Goal: Learn about a topic

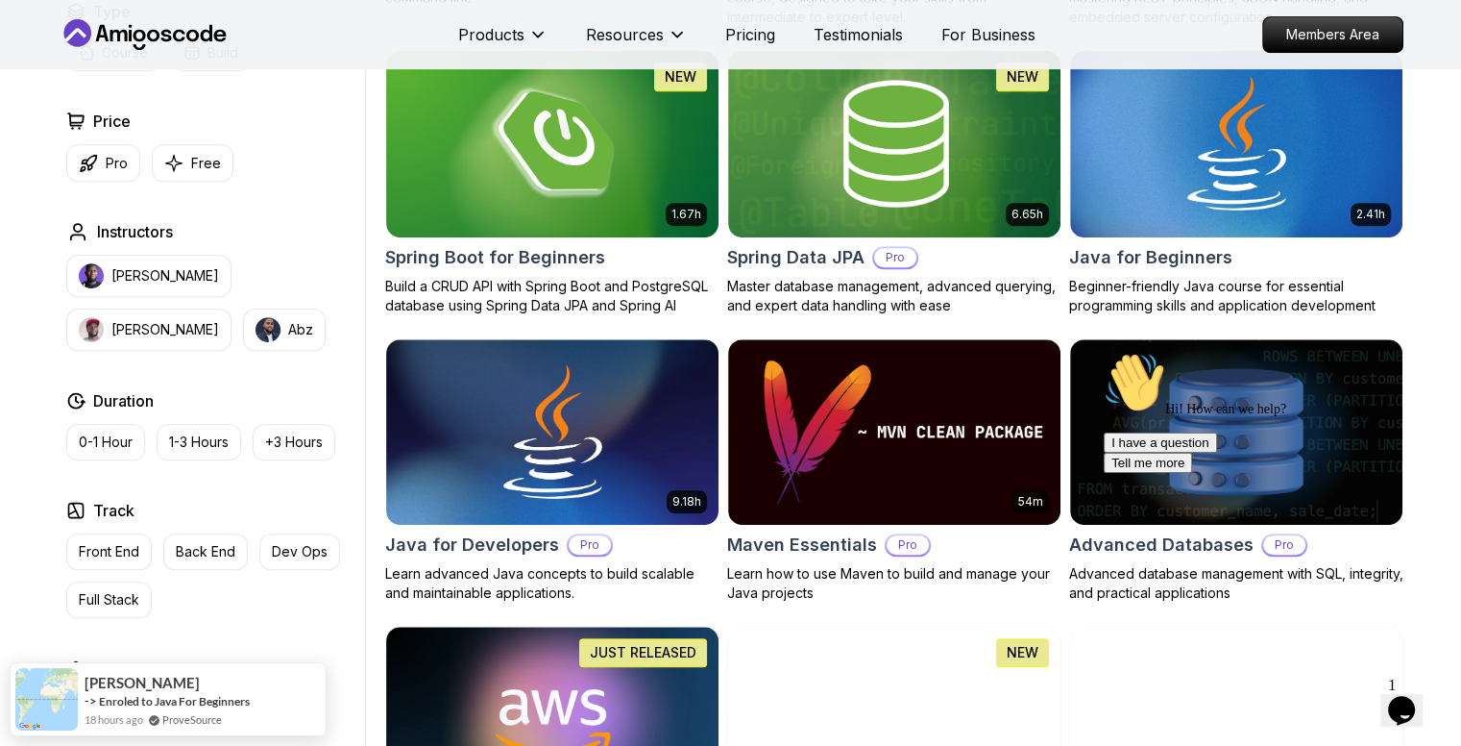
scroll to position [776, 0]
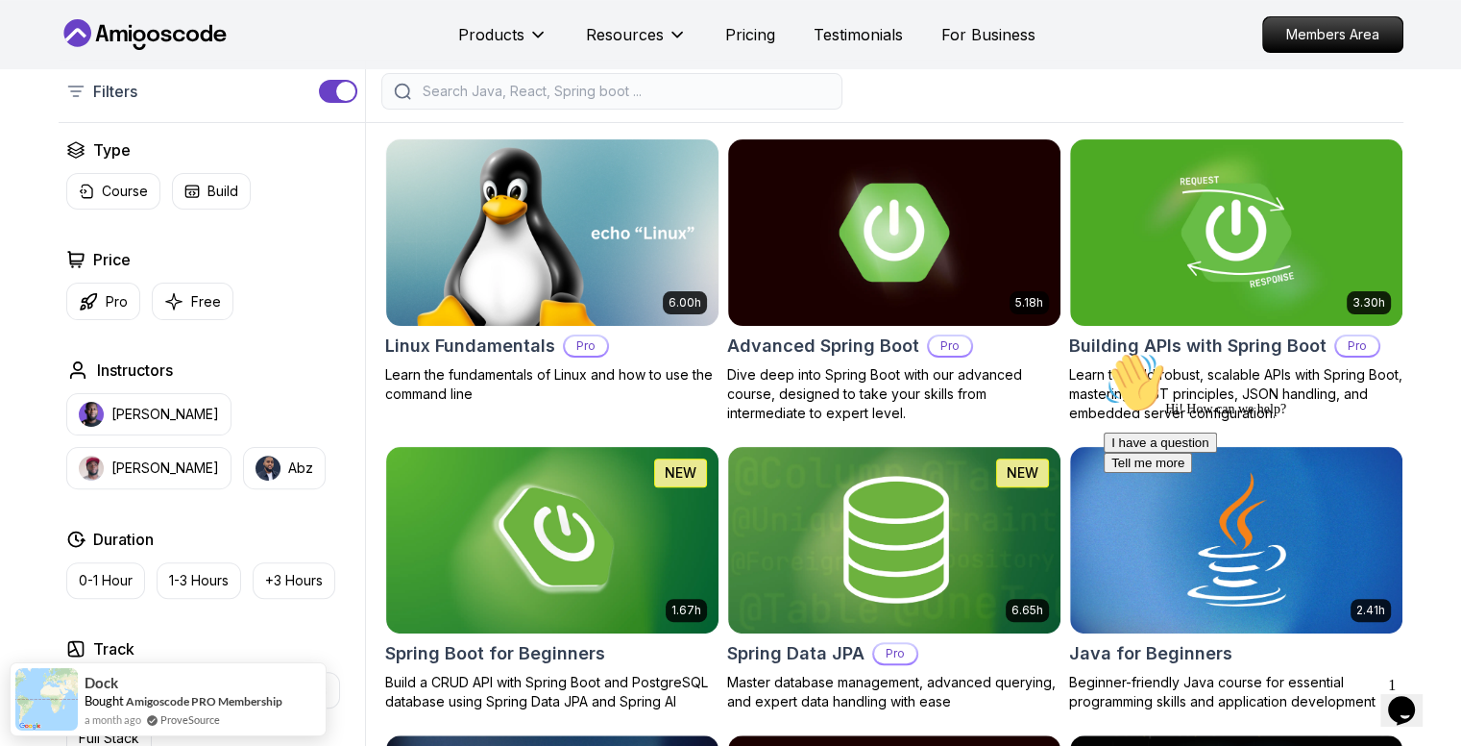
scroll to position [649, 0]
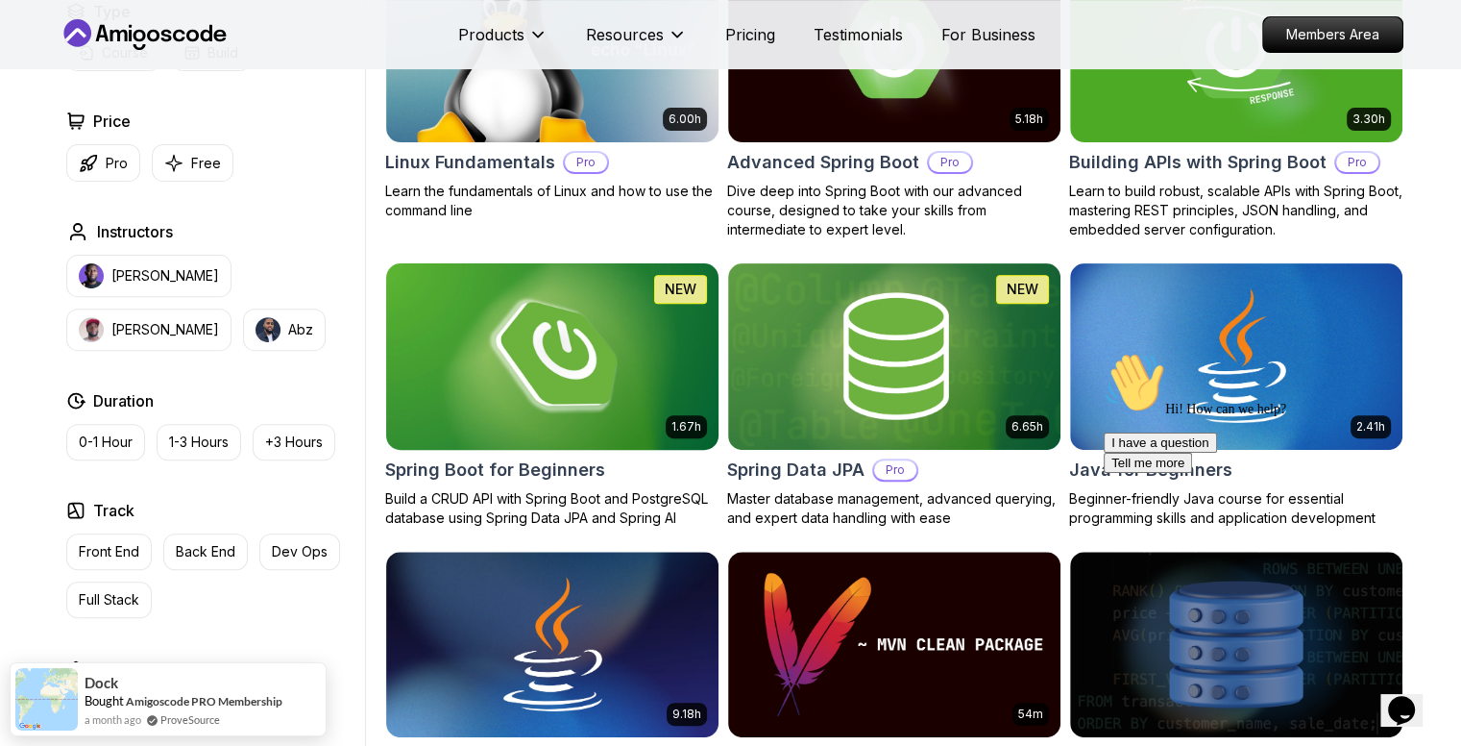
click at [551, 385] on img at bounding box center [552, 355] width 349 height 195
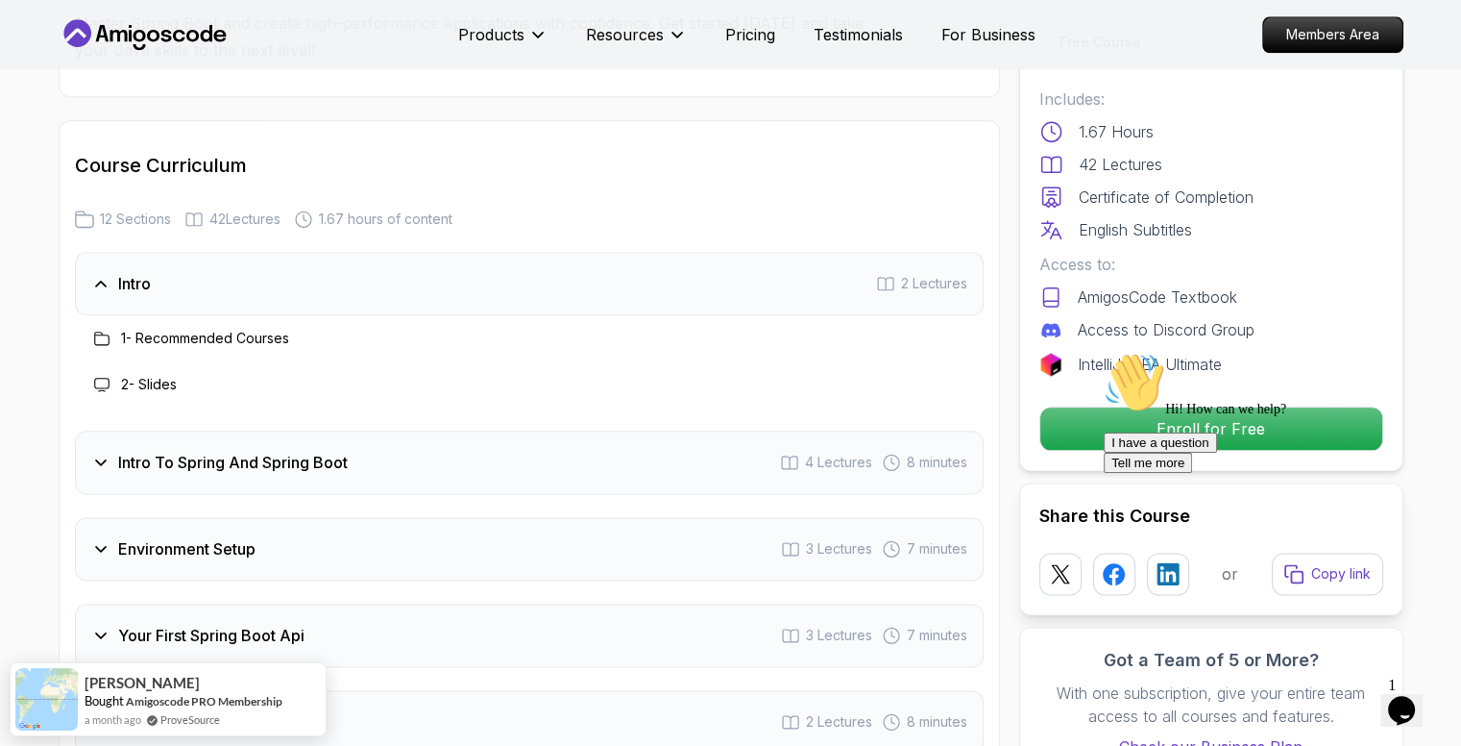
scroll to position [2291, 0]
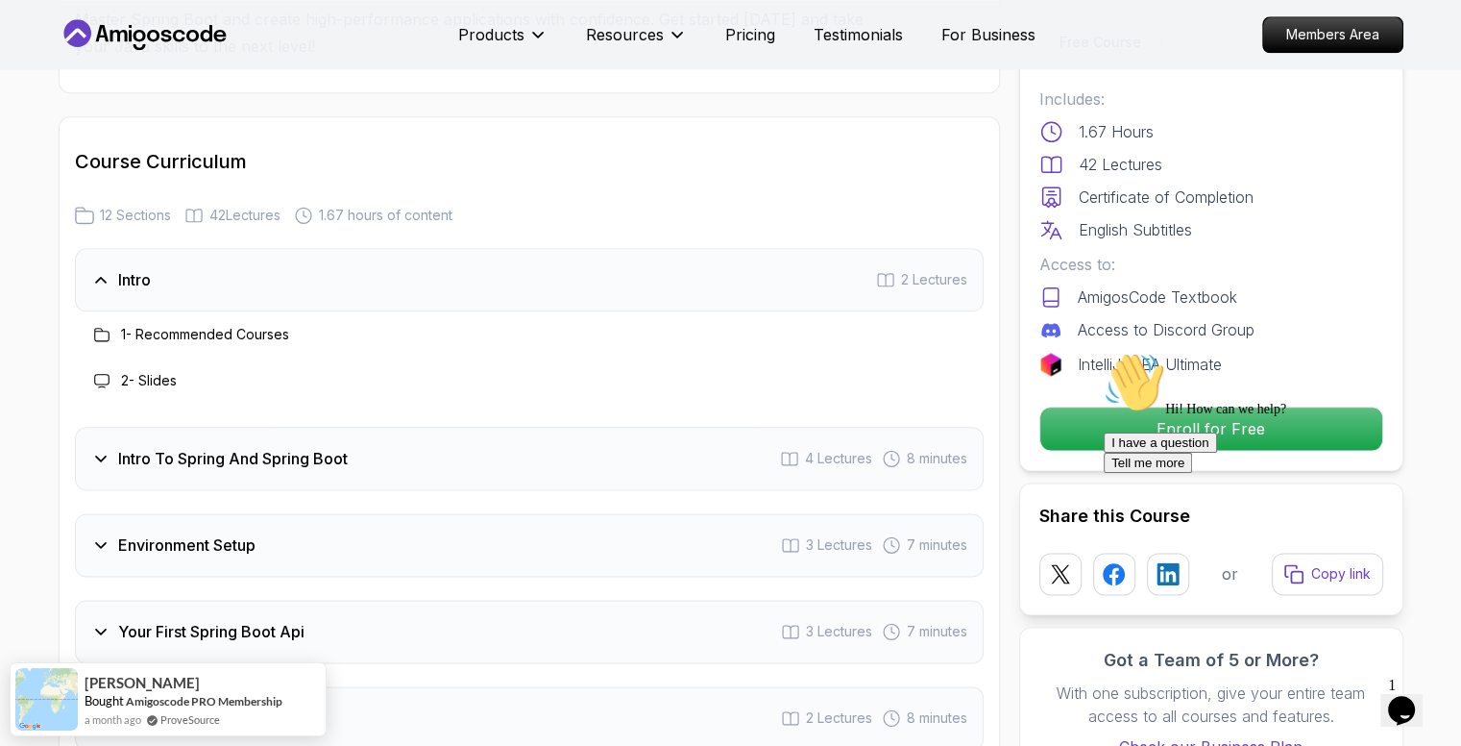
click at [335, 248] on div "Intro 2 Lectures" at bounding box center [529, 279] width 909 height 63
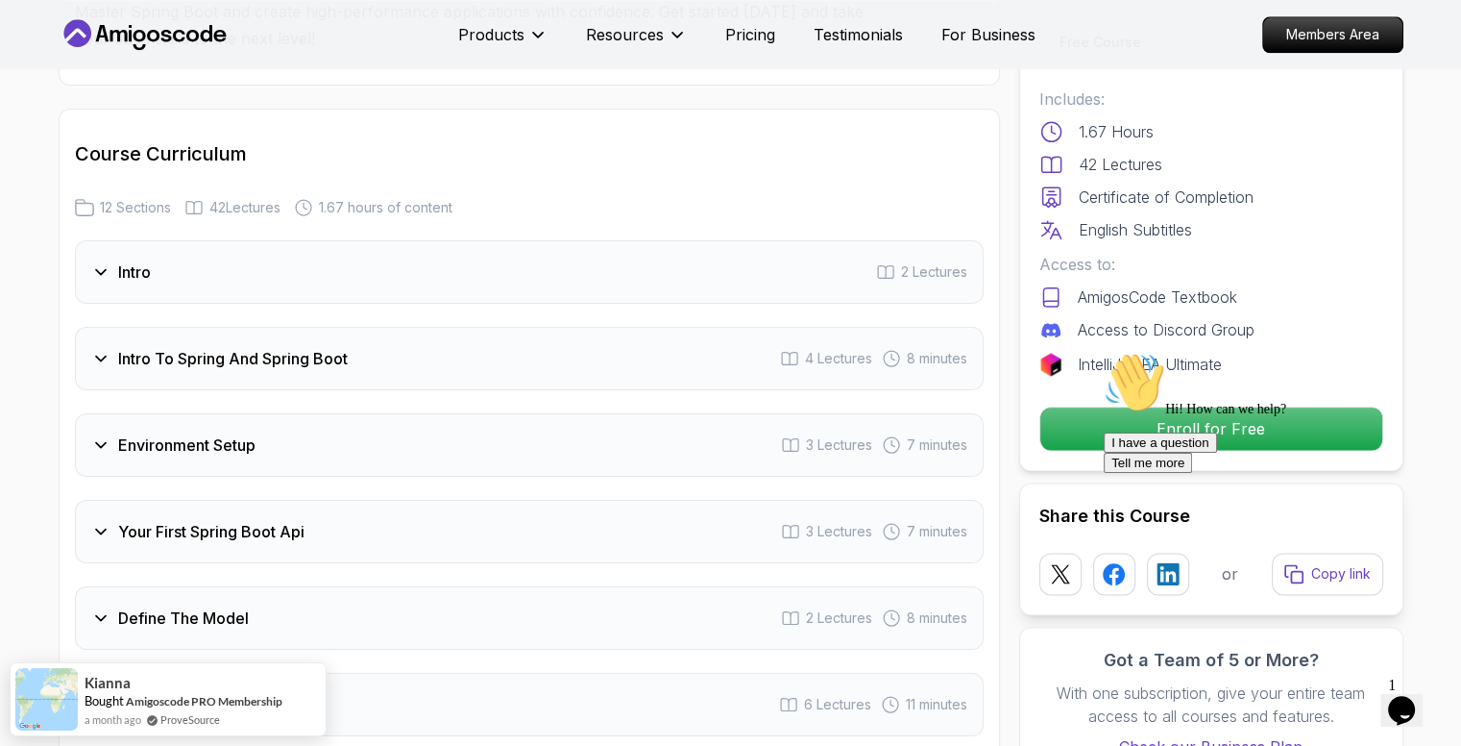
scroll to position [2302, 0]
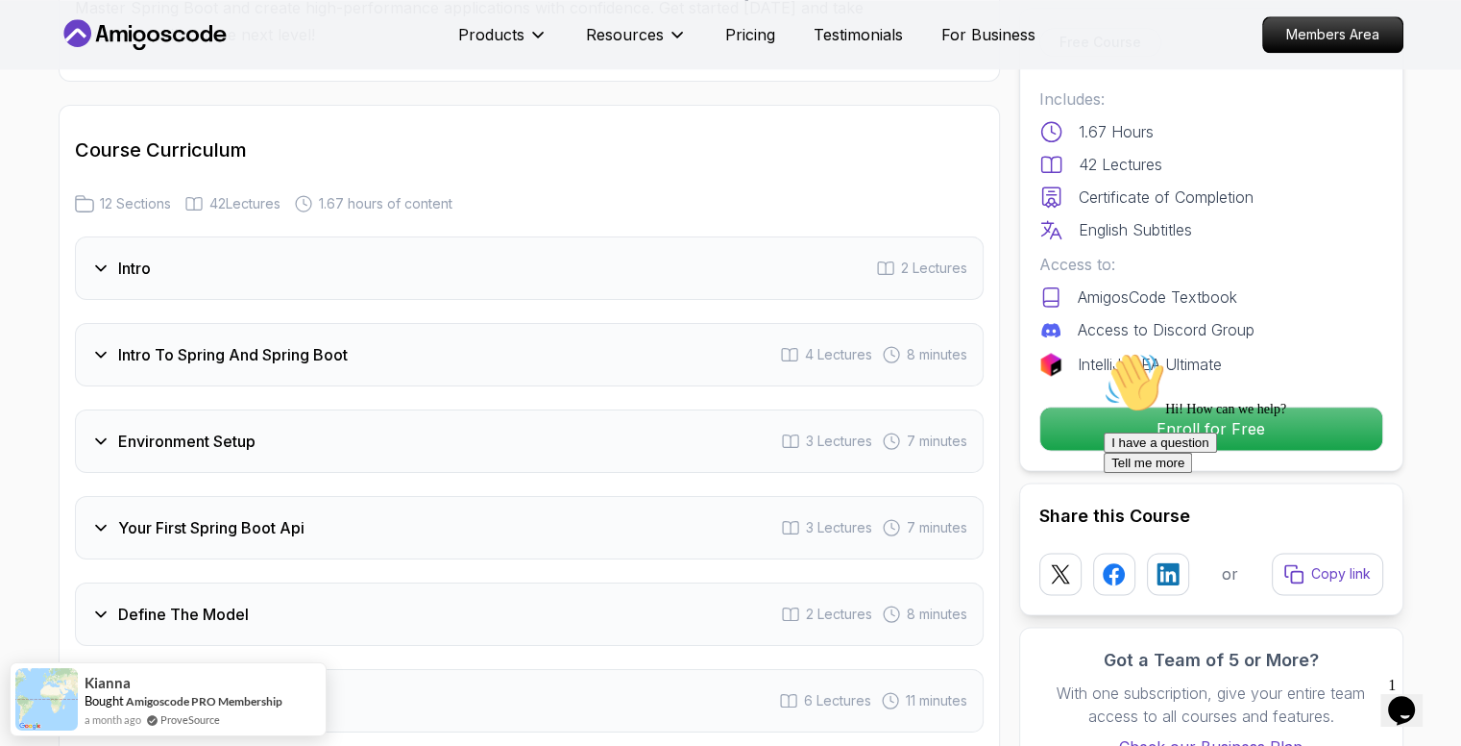
click at [273, 343] on h3 "Intro To Spring And Spring Boot" at bounding box center [233, 354] width 230 height 23
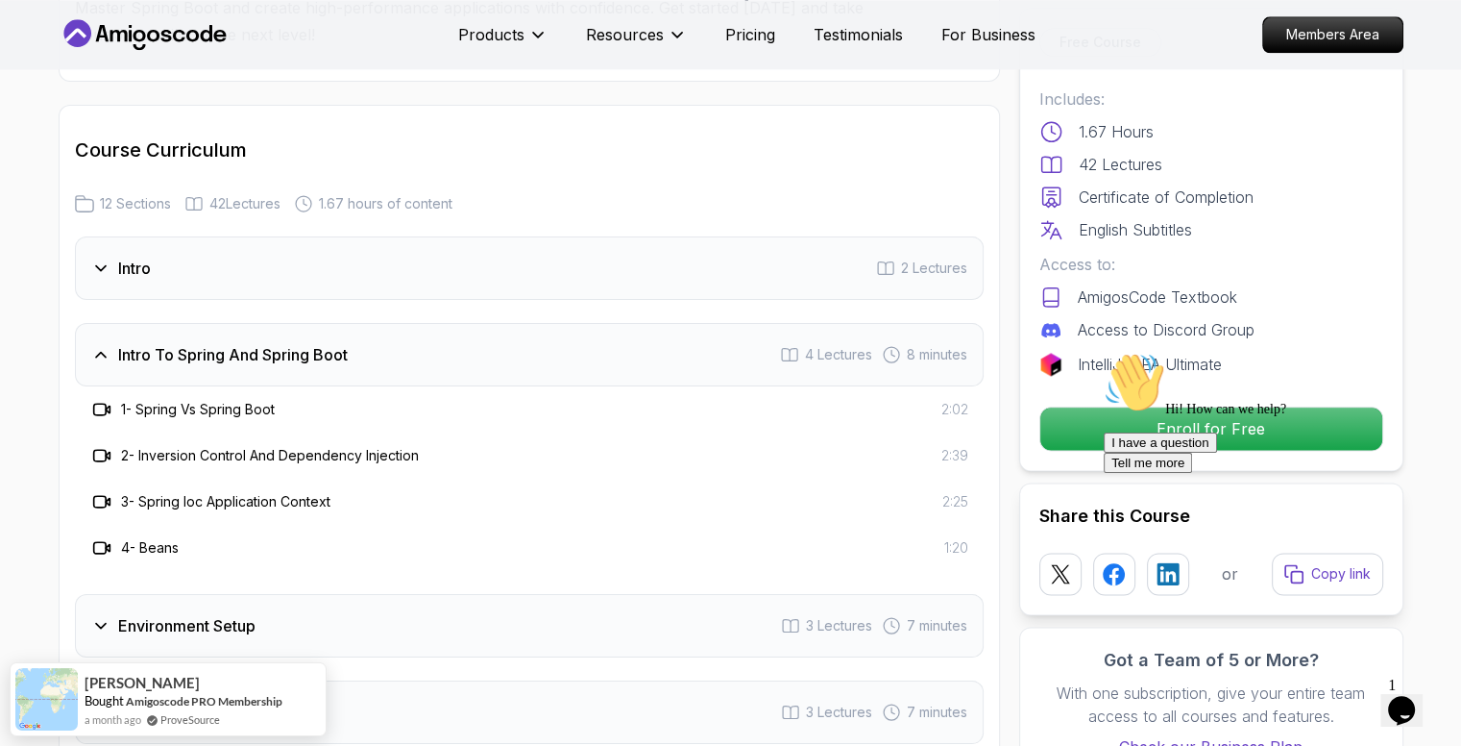
click at [244, 343] on h3 "Intro To Spring And Spring Boot" at bounding box center [233, 354] width 230 height 23
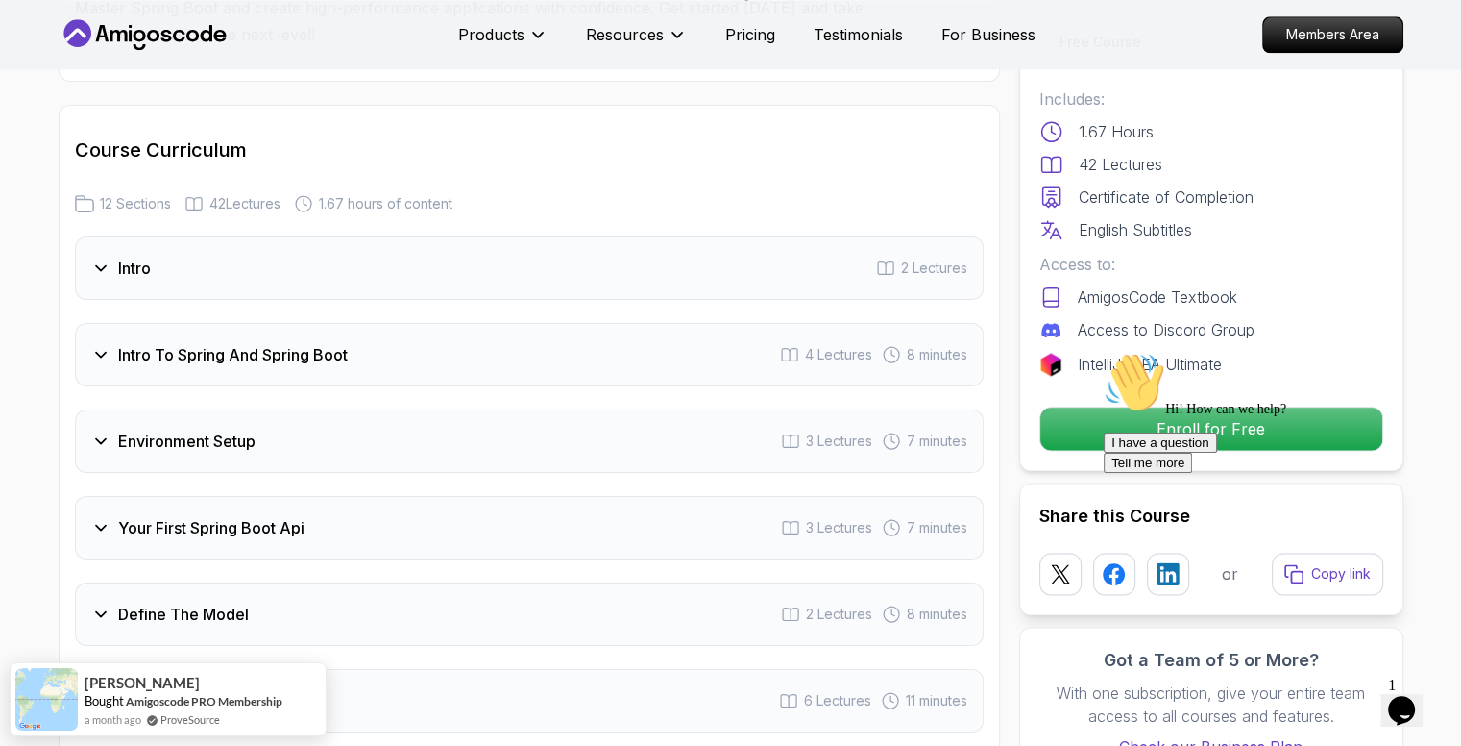
click at [223, 429] on h3 "Environment Setup" at bounding box center [186, 440] width 137 height 23
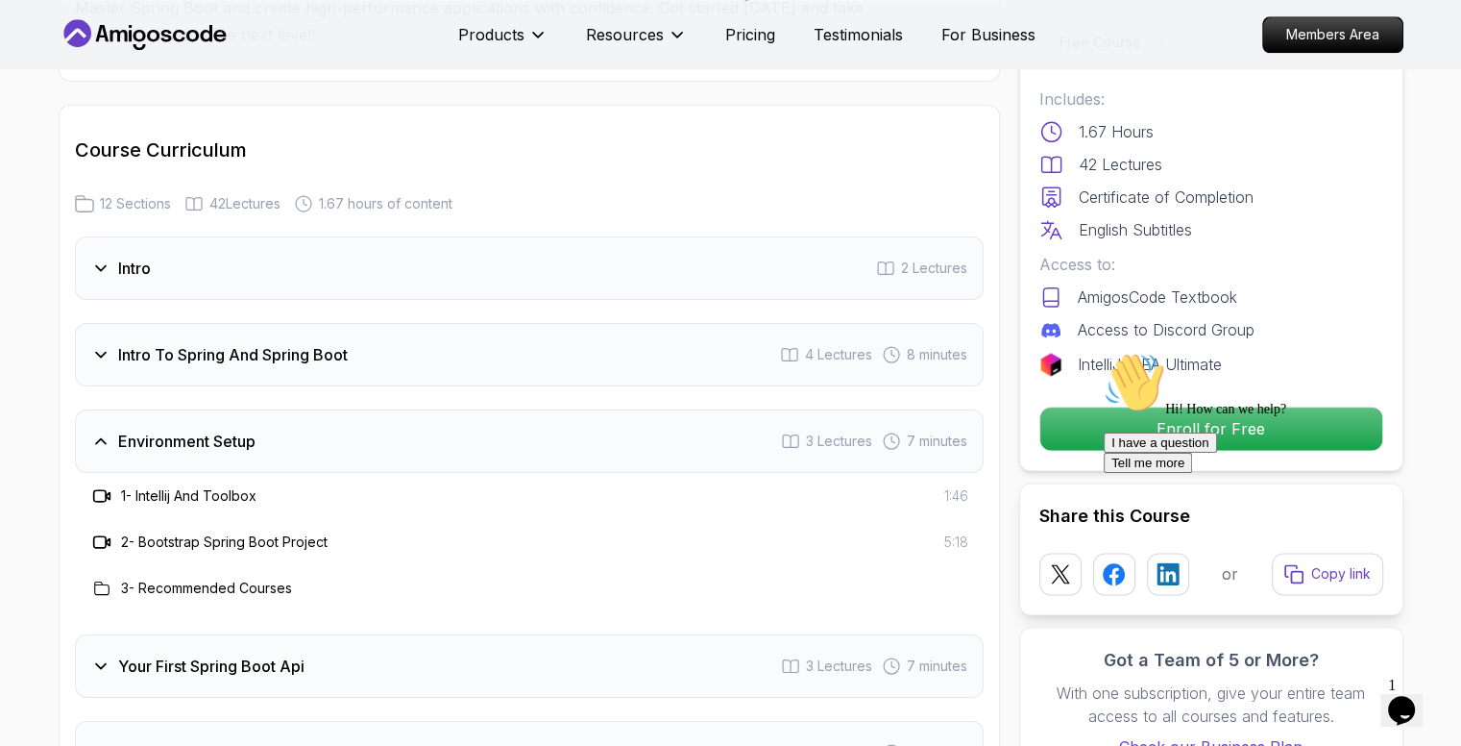
click at [200, 578] on h3 "3 - Recommended Courses" at bounding box center [206, 587] width 171 height 19
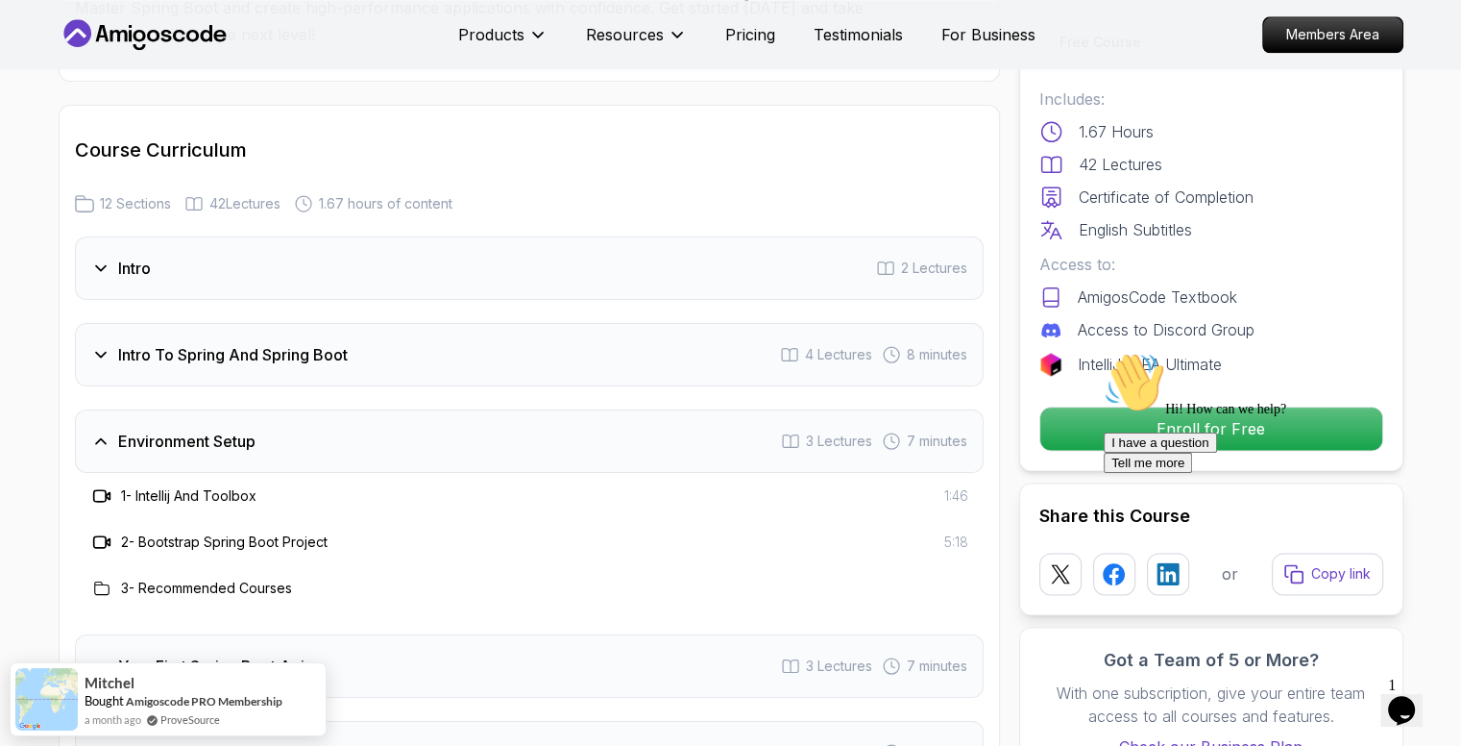
click at [199, 429] on h3 "Environment Setup" at bounding box center [186, 440] width 137 height 23
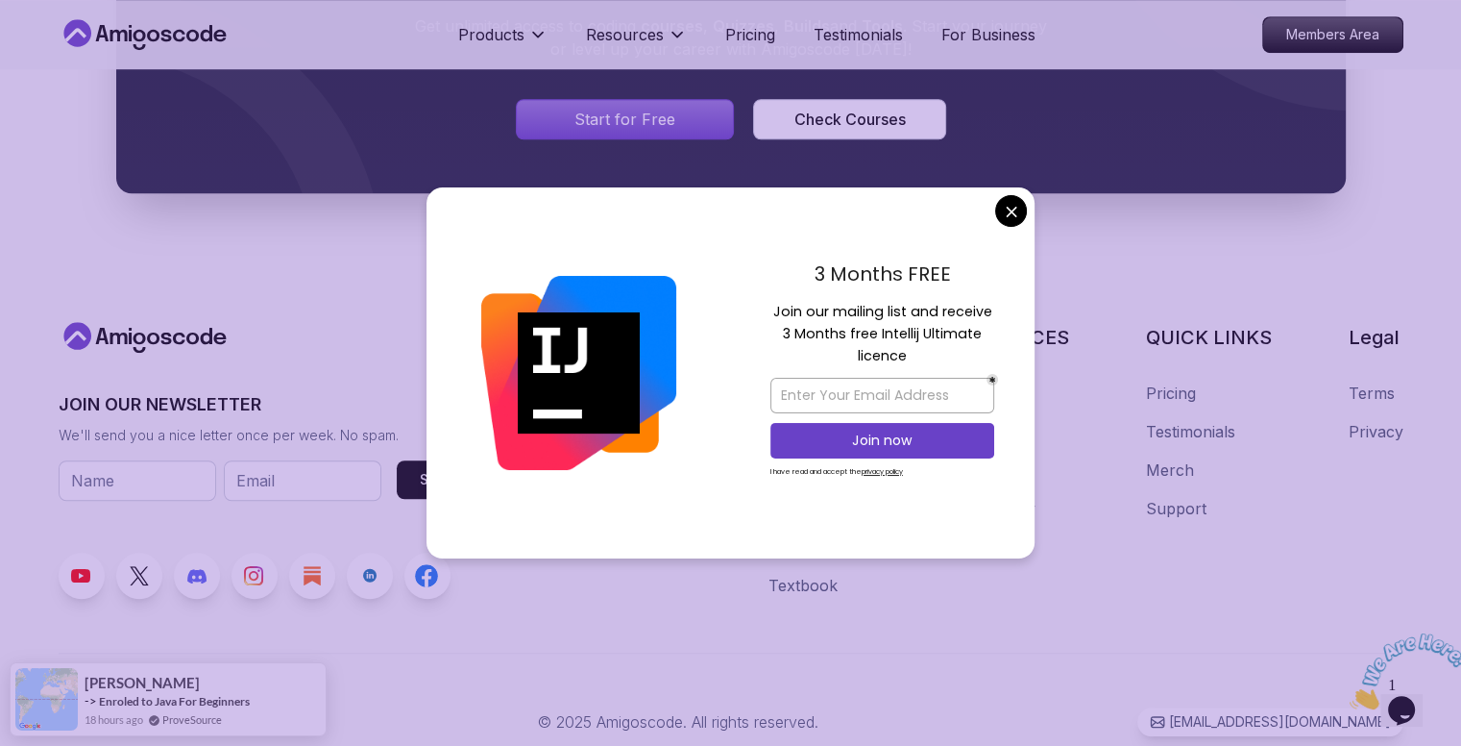
scroll to position [8809, 0]
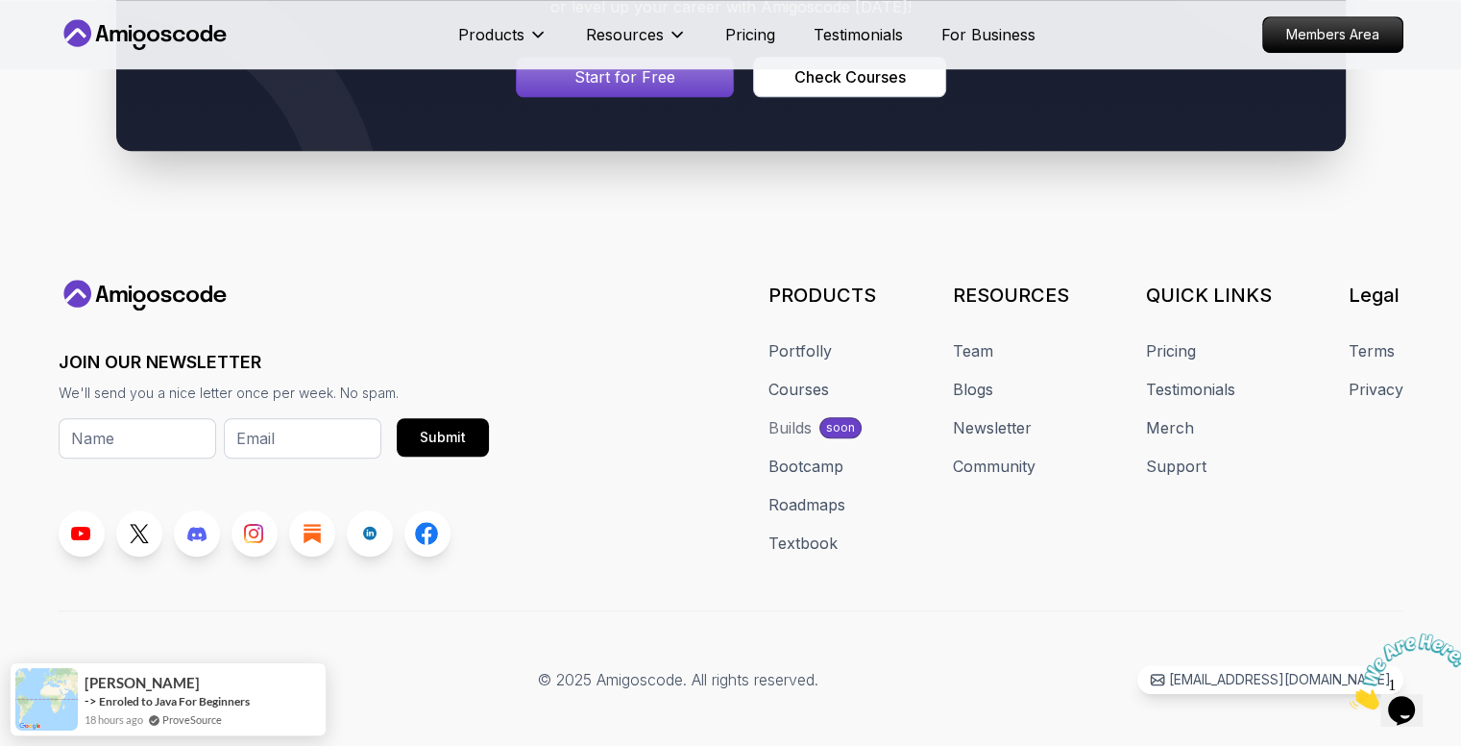
click at [385, 665] on div "Assalamualaikum 👋 © 2025 Amigoscode. All rights reserved. hello@amigoscode.com …" at bounding box center [731, 679] width 1345 height 29
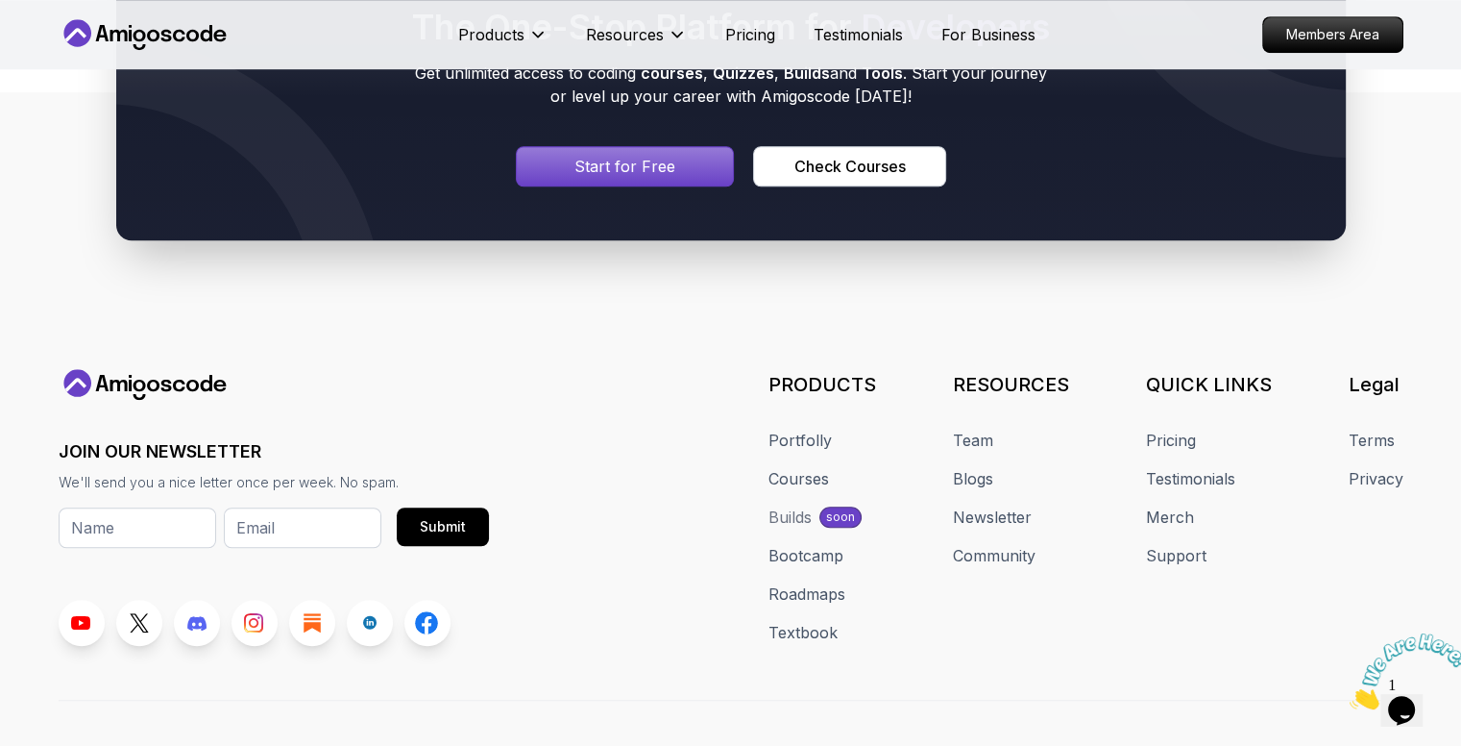
scroll to position [8709, 0]
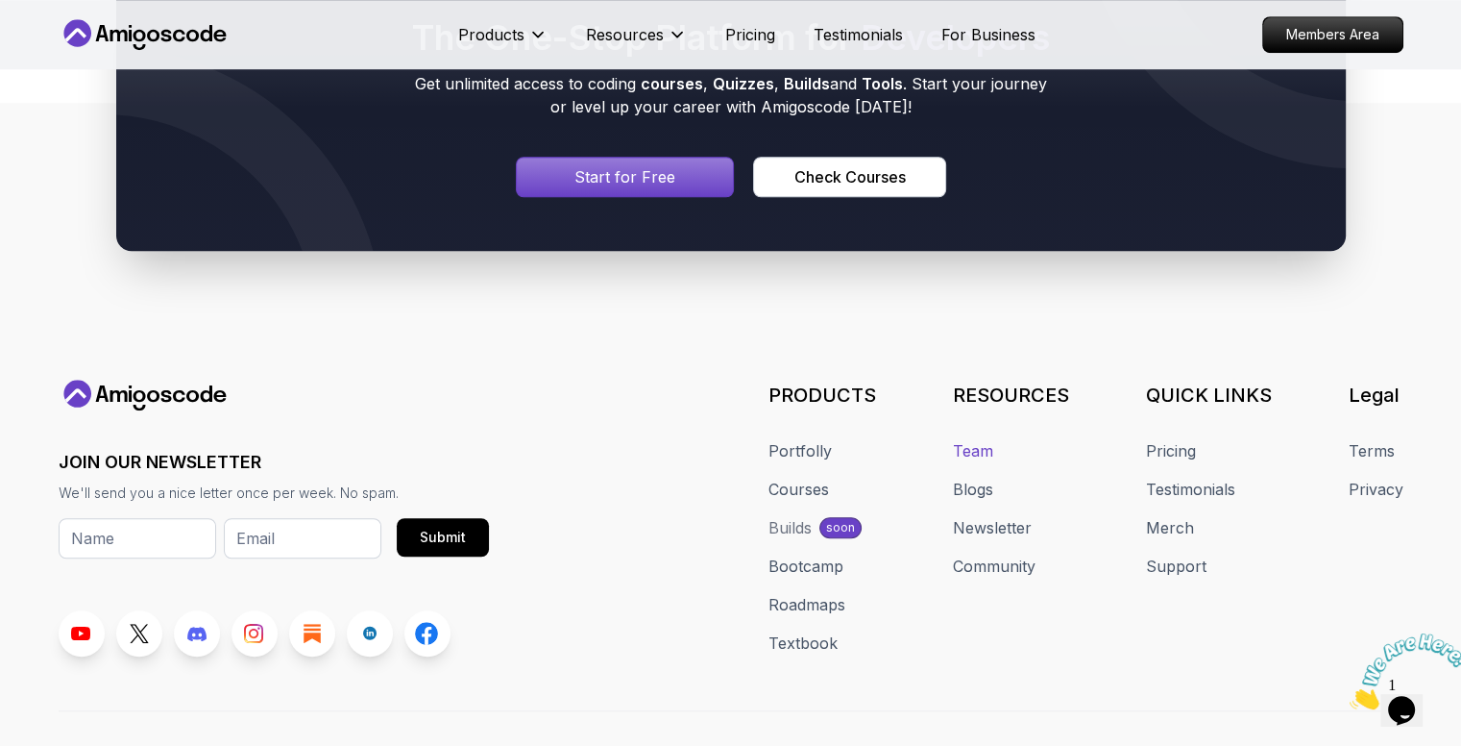
click at [993, 439] on link "Team" at bounding box center [973, 450] width 40 height 23
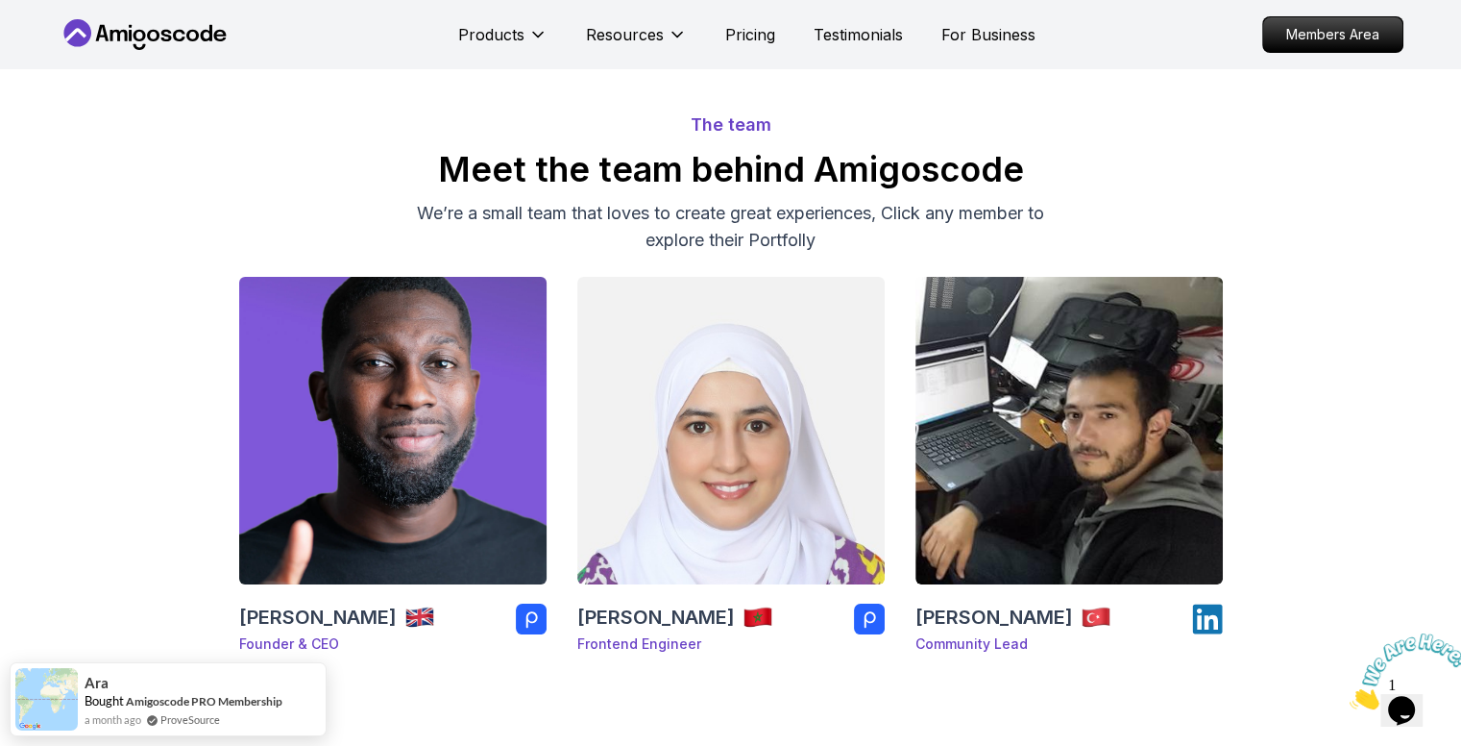
scroll to position [72, 0]
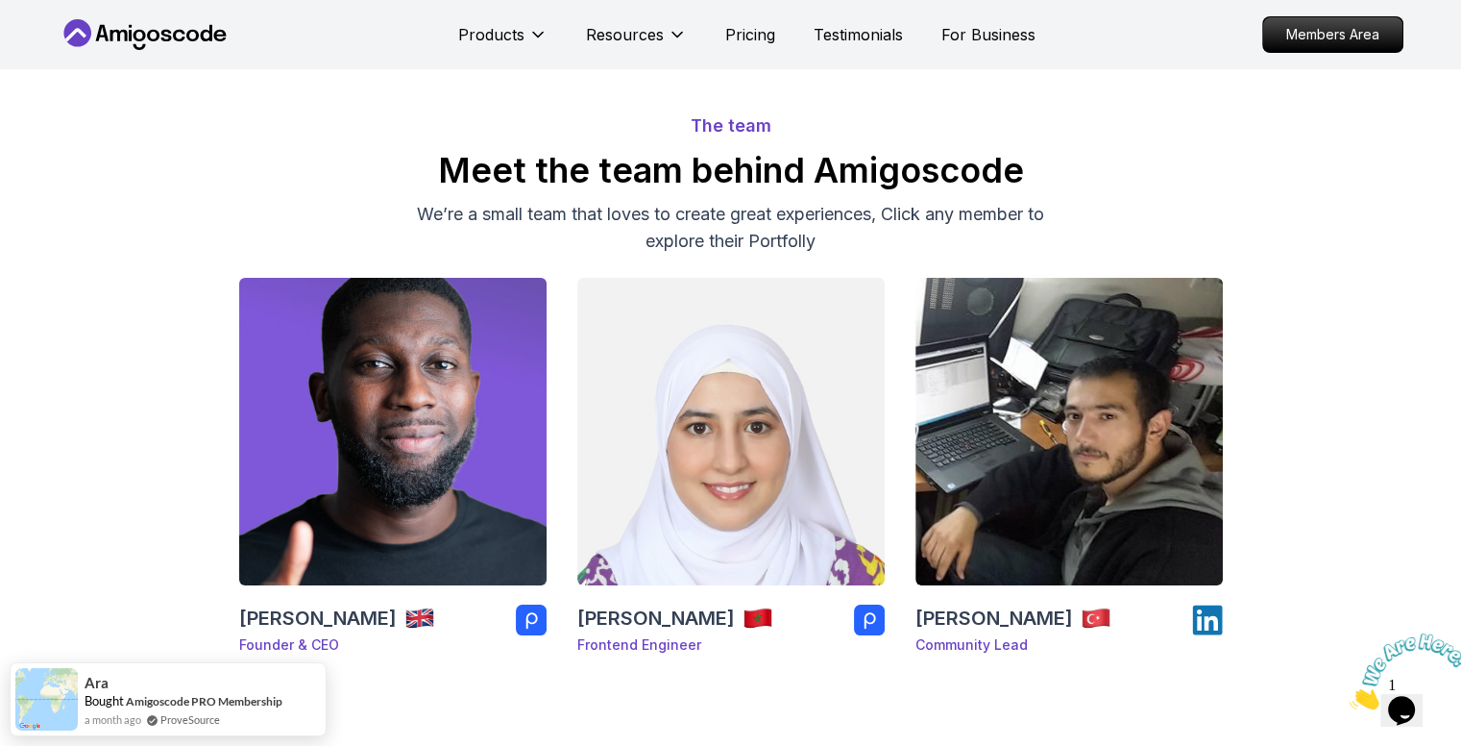
click at [280, 463] on img at bounding box center [393, 431] width 323 height 323
